Goal: Task Accomplishment & Management: Manage account settings

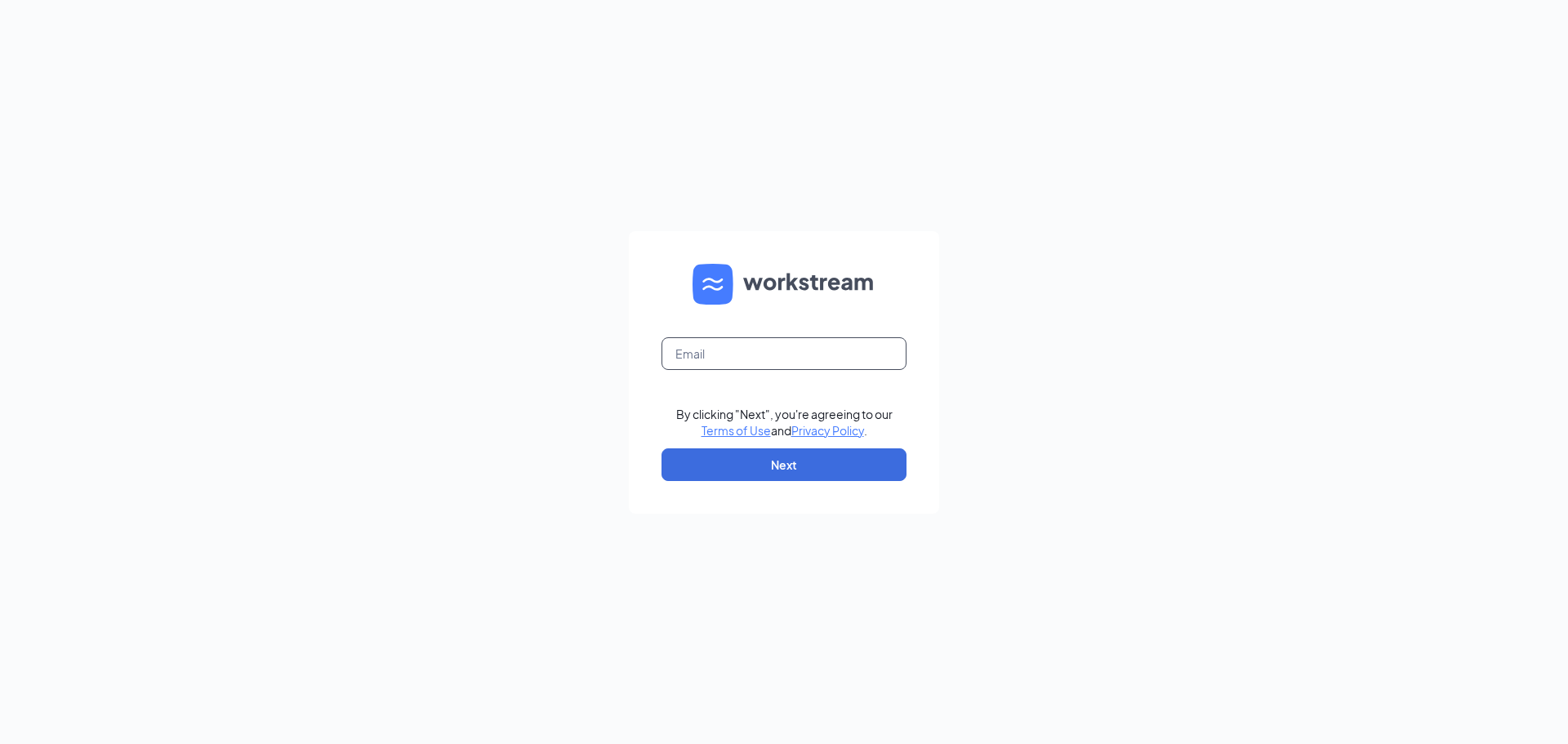
click at [734, 343] on input "text" at bounding box center [784, 353] width 245 height 33
type input "[EMAIL_ADDRESS][DOMAIN_NAME]"
click at [732, 479] on button "Next" at bounding box center [784, 465] width 245 height 33
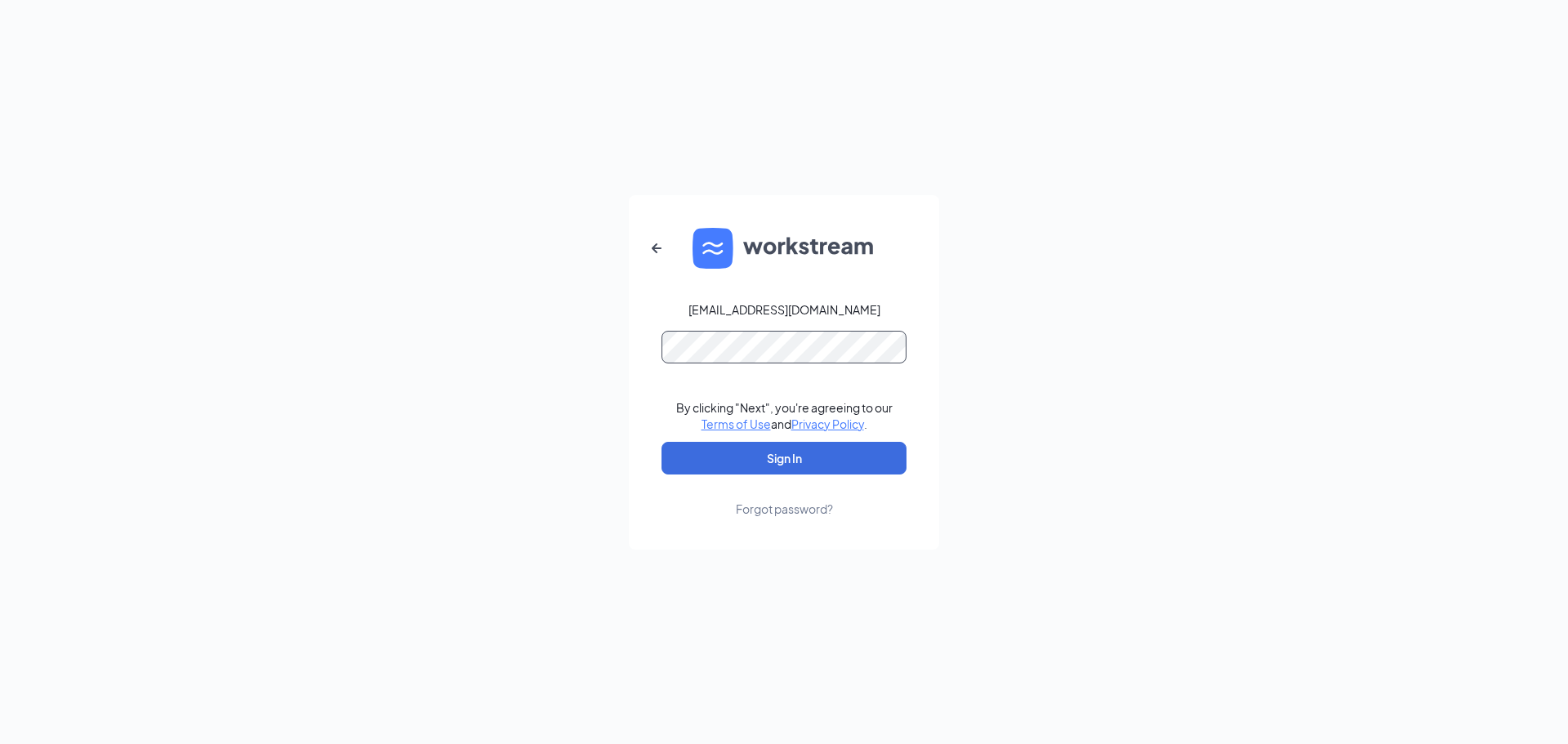
click at [661, 442] on button "Sign In" at bounding box center [784, 459] width 245 height 33
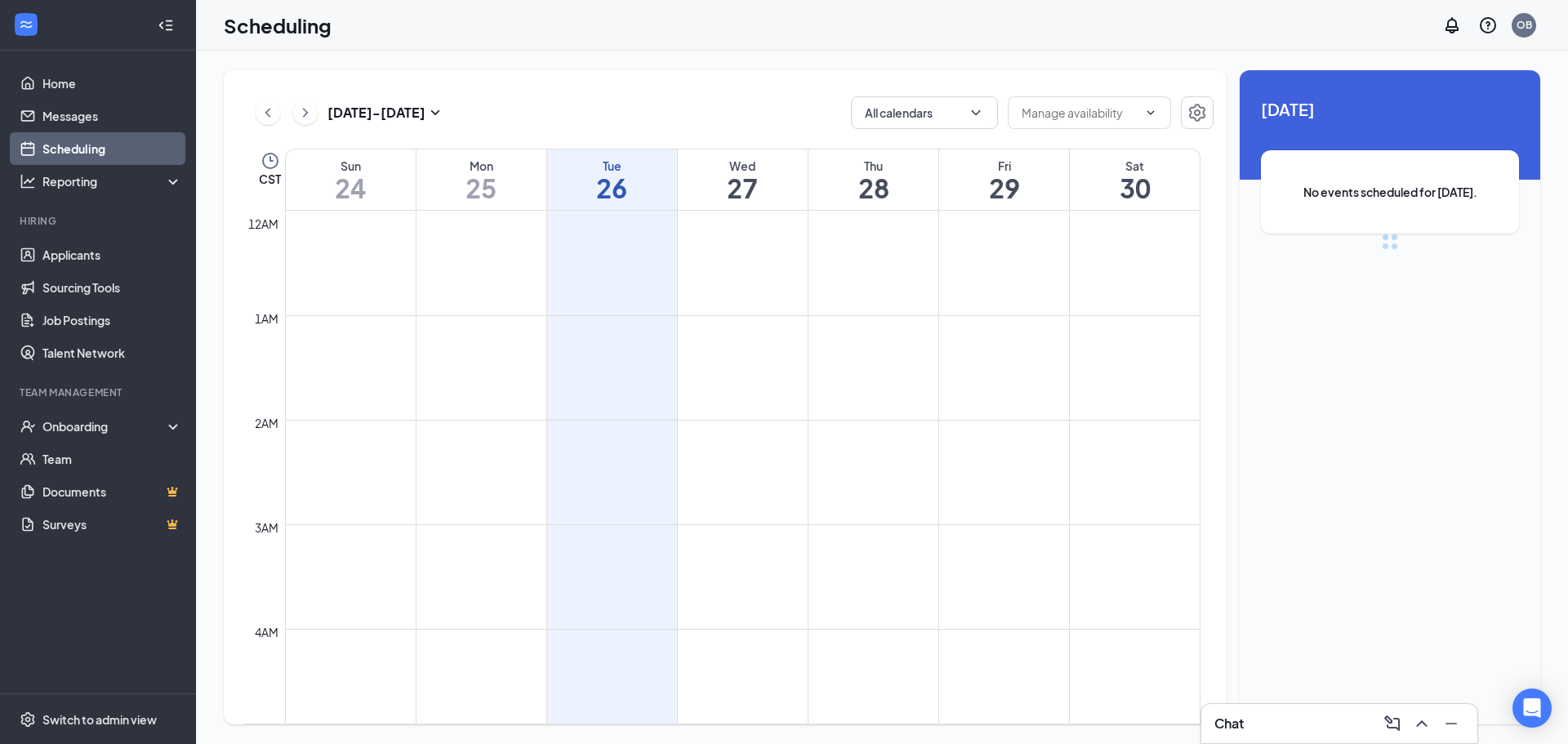
scroll to position [803, 0]
